Goal: Find specific page/section: Find specific page/section

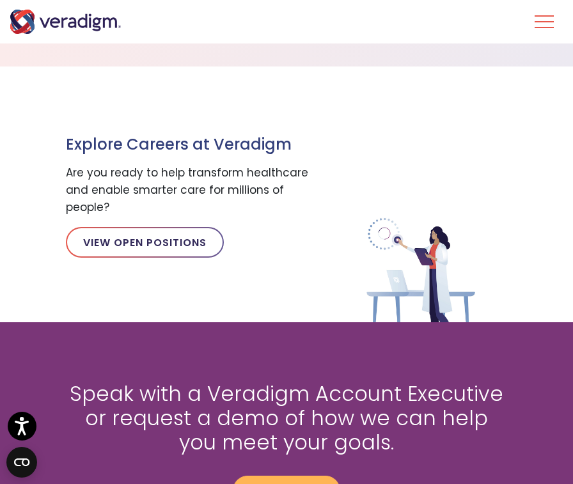
scroll to position [1855, 0]
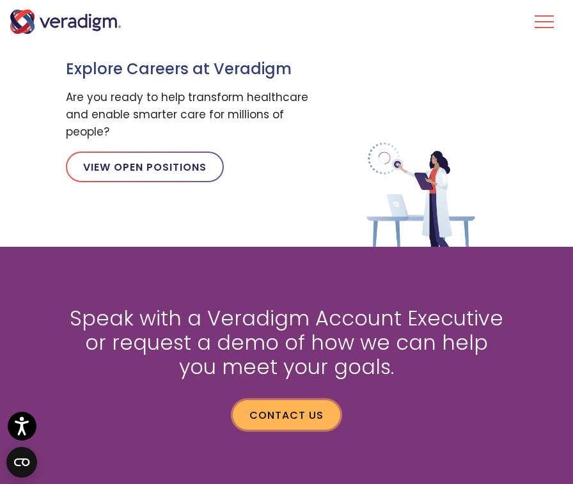
click at [299, 415] on link "Contact us" at bounding box center [286, 414] width 107 height 29
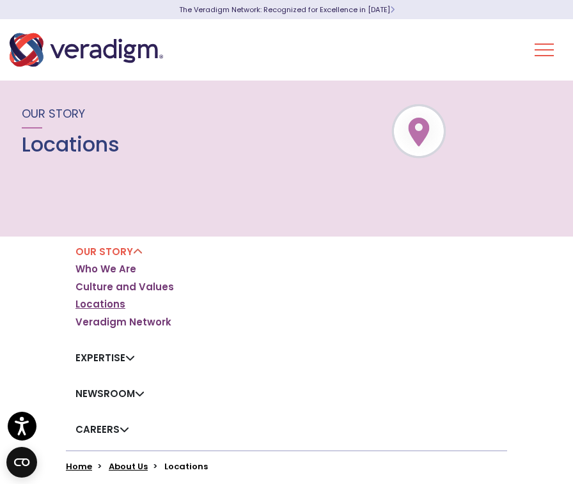
click at [95, 302] on link "Locations" at bounding box center [100, 304] width 50 height 13
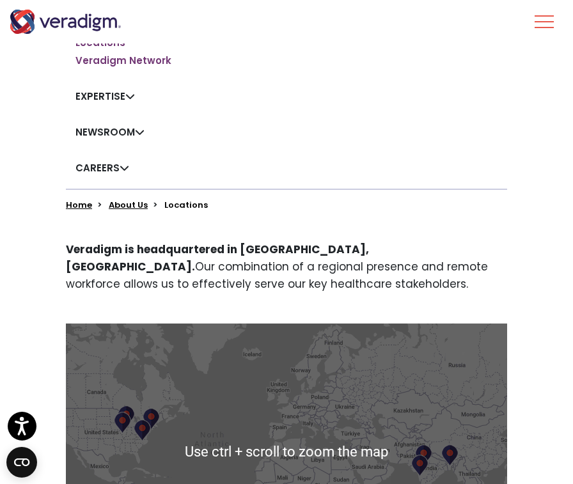
scroll to position [128, 0]
